Goal: Use online tool/utility

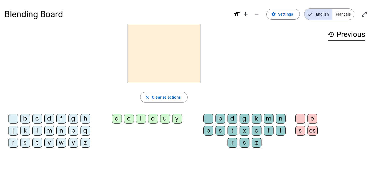
click at [342, 14] on span "Français" at bounding box center [343, 14] width 22 height 11
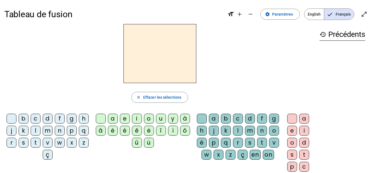
click at [53, 119] on div "d" at bounding box center [48, 119] width 10 height 10
click at [53, 120] on div "d" at bounding box center [48, 119] width 10 height 10
click at [160, 115] on div "u" at bounding box center [161, 119] width 10 height 10
click at [41, 143] on div "t" at bounding box center [36, 143] width 10 height 10
click at [115, 120] on div "a" at bounding box center [113, 119] width 10 height 10
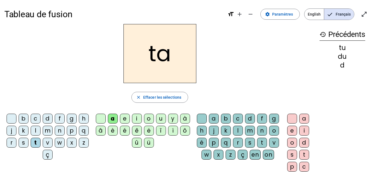
click at [124, 121] on div "e" at bounding box center [125, 119] width 10 height 10
click at [52, 122] on div "d" at bounding box center [48, 119] width 10 height 10
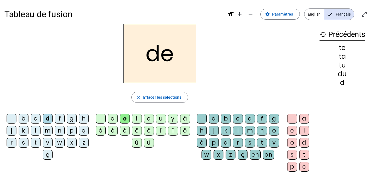
click at [16, 131] on div "j" at bounding box center [12, 131] width 10 height 10
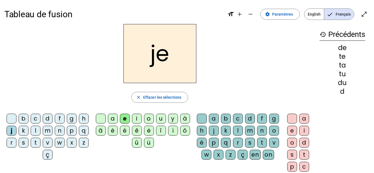
click at [53, 132] on div "m" at bounding box center [48, 131] width 10 height 10
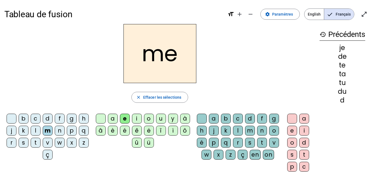
click at [115, 117] on div "a" at bounding box center [113, 119] width 10 height 10
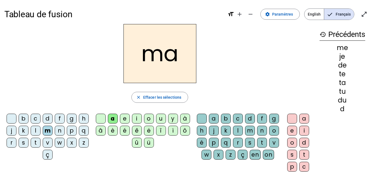
click at [255, 133] on div "m" at bounding box center [250, 131] width 10 height 10
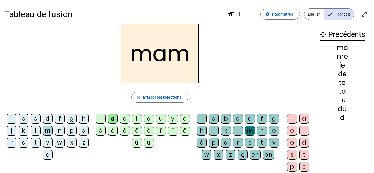
click at [243, 128] on div "l" at bounding box center [238, 131] width 10 height 10
